Goal: Communication & Community: Share content

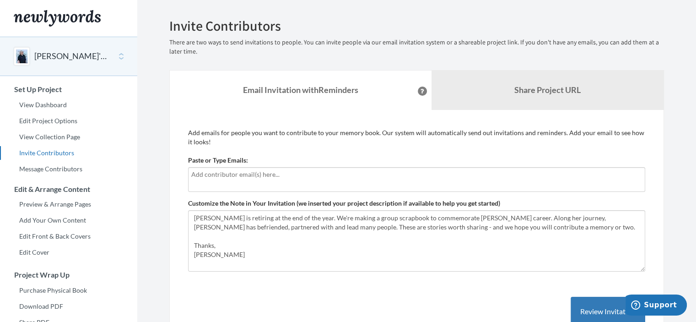
click at [261, 168] on div at bounding box center [416, 179] width 457 height 25
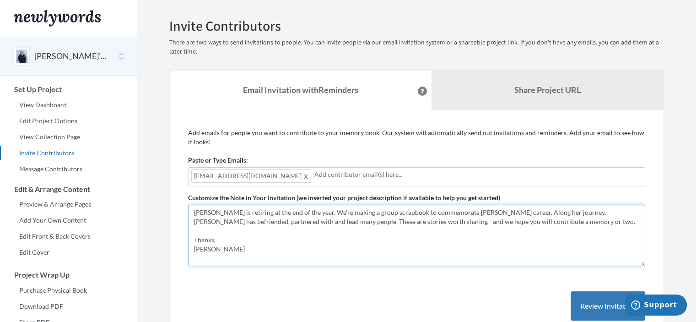
click at [512, 219] on textarea "[PERSON_NAME] is retiring at the end of the year. We're making a group scrapboo…" at bounding box center [416, 235] width 457 height 61
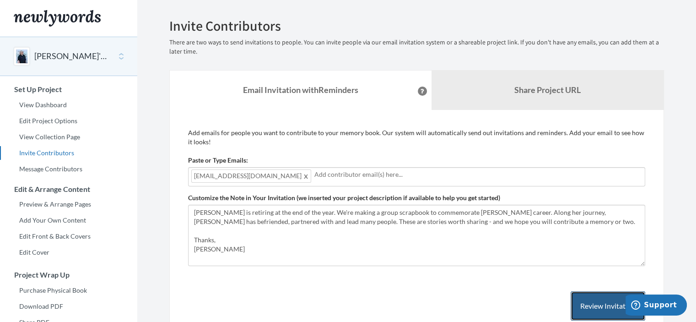
click at [583, 304] on button "Review Invitation" at bounding box center [608, 306] width 75 height 30
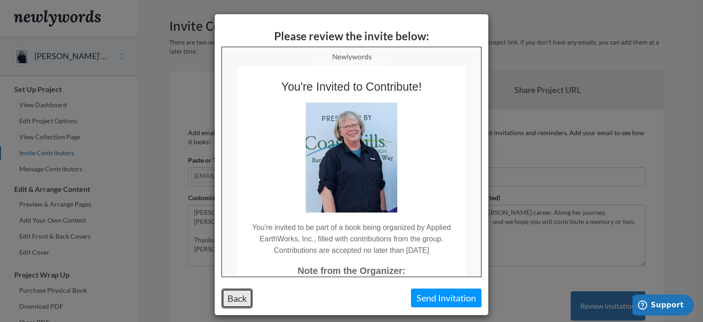
click at [239, 296] on button "Back" at bounding box center [237, 298] width 31 height 20
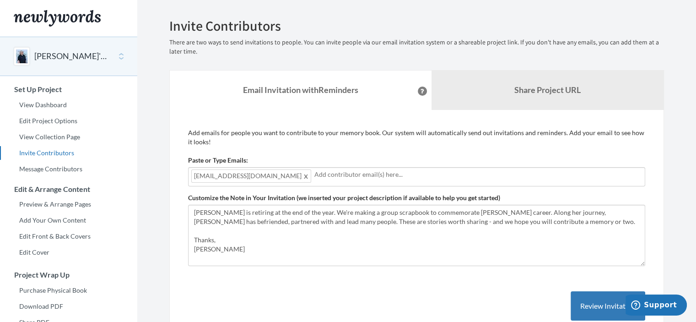
click at [303, 178] on span at bounding box center [306, 175] width 7 height 11
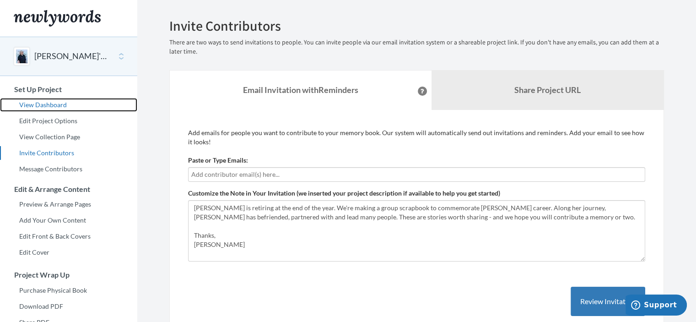
click at [61, 103] on link "View Dashboard" at bounding box center [68, 105] width 137 height 14
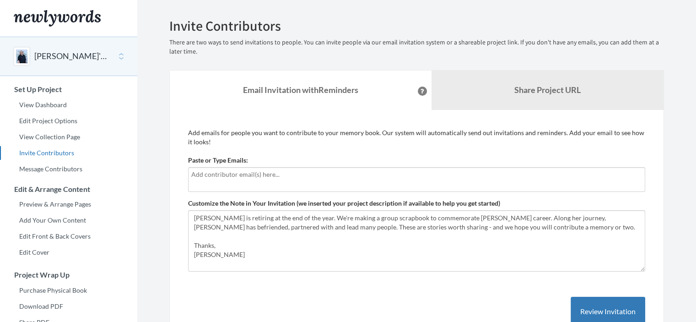
click at [361, 174] on input "text" at bounding box center [416, 174] width 451 height 10
type input "e"
type input "[EMAIL_ADDRESS][DOMAIN_NAME]"
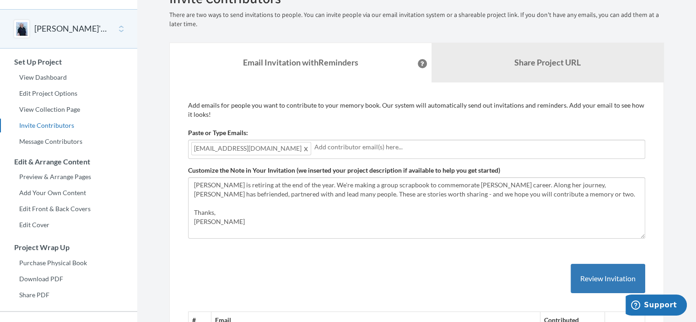
scroll to position [23, 0]
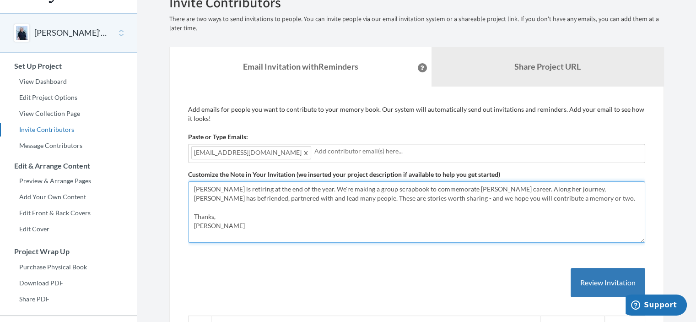
click at [490, 187] on textarea "[PERSON_NAME] is retiring at the end of the year. We're making a group scrapboo…" at bounding box center [416, 211] width 457 height 61
type textarea "[PERSON_NAME] is retiring at the end of the year. We're making a group scrapboo…"
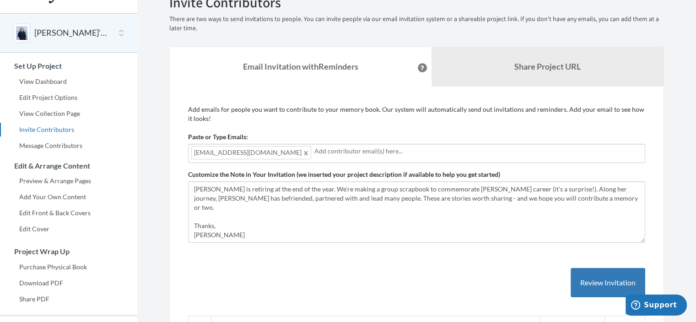
click at [480, 150] on input "text" at bounding box center [479, 151] width 328 height 10
type input "[EMAIL_ADDRESS][DOMAIN_NAME]"
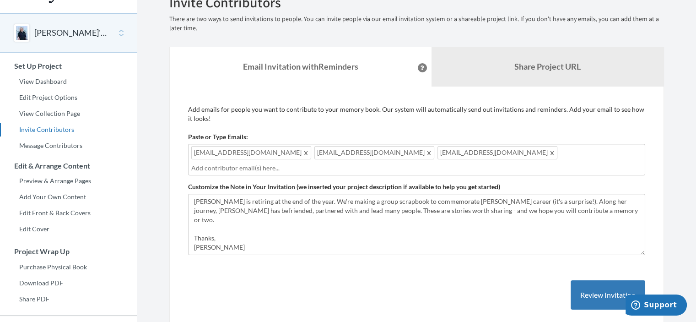
click at [544, 152] on div "[EMAIL_ADDRESS][DOMAIN_NAME] [EMAIL_ADDRESS][DOMAIN_NAME] [EMAIL_ADDRESS][DOMAI…" at bounding box center [416, 160] width 457 height 32
drag, startPoint x: 544, startPoint y: 152, endPoint x: 500, endPoint y: 162, distance: 45.1
click at [500, 162] on div "[EMAIL_ADDRESS][DOMAIN_NAME] [EMAIL_ADDRESS][DOMAIN_NAME] [EMAIL_ADDRESS][DOMAI…" at bounding box center [416, 160] width 457 height 32
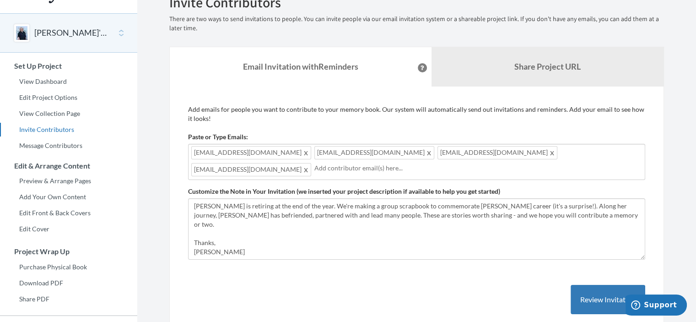
click at [500, 162] on div "[EMAIL_ADDRESS][DOMAIN_NAME] [EMAIL_ADDRESS][DOMAIN_NAME] [EMAIL_ADDRESS][DOMAI…" at bounding box center [416, 162] width 457 height 36
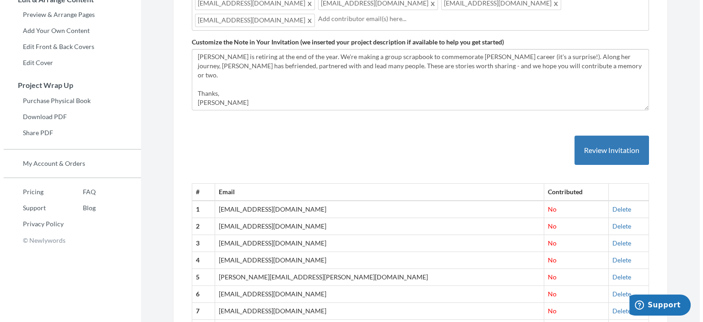
scroll to position [98, 0]
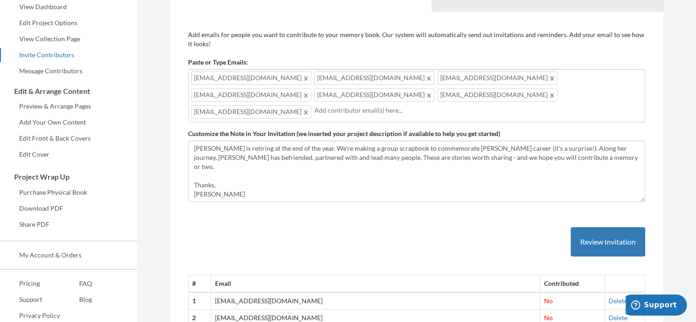
click at [538, 93] on div "[EMAIL_ADDRESS][DOMAIN_NAME] [EMAIL_ADDRESS][DOMAIN_NAME] [EMAIL_ADDRESS][DOMAI…" at bounding box center [416, 95] width 457 height 53
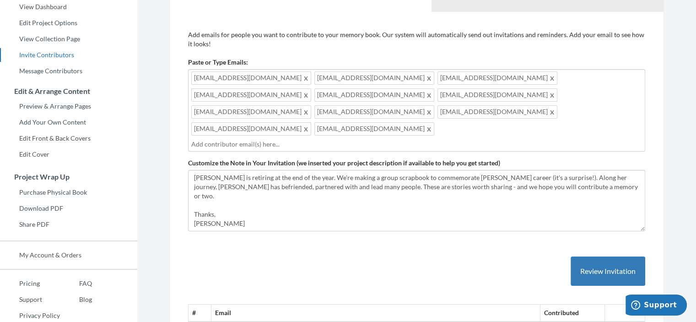
click at [519, 109] on div "[EMAIL_ADDRESS][DOMAIN_NAME] [EMAIL_ADDRESS][DOMAIN_NAME] [EMAIL_ADDRESS][DOMAI…" at bounding box center [416, 110] width 457 height 82
type input "[EMAIL_ADDRESS][DOMAIN_NAME]"
click at [500, 139] on input "[EMAIL_ADDRESS][DOMAIN_NAME]" at bounding box center [416, 144] width 451 height 10
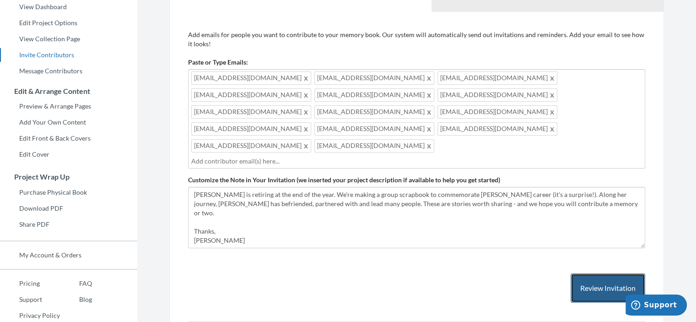
click at [604, 273] on button "Review Invitation" at bounding box center [608, 288] width 75 height 30
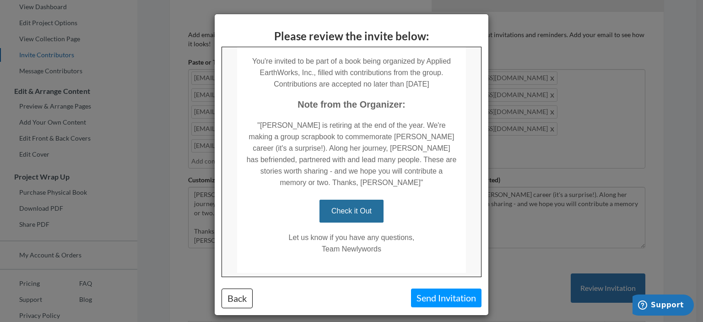
scroll to position [183, 0]
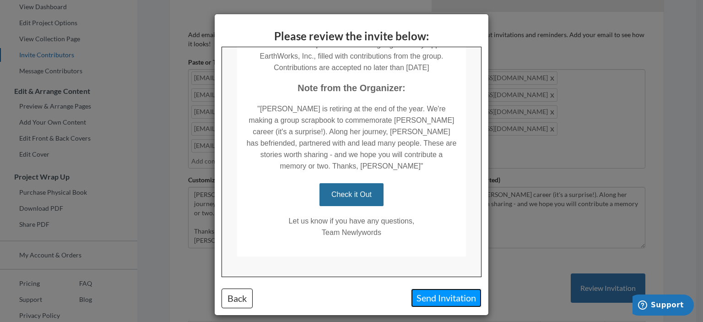
click at [446, 300] on button "Send Invitation" at bounding box center [446, 297] width 71 height 19
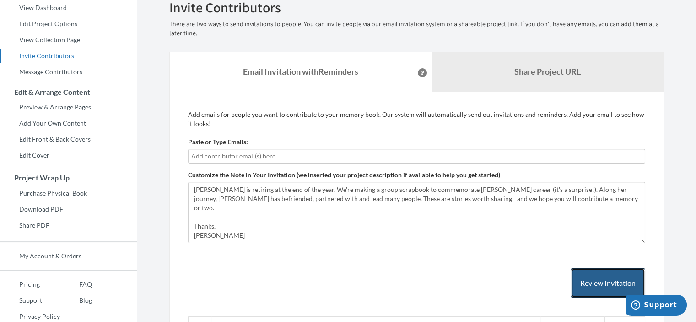
scroll to position [0, 0]
